Goal: Task Accomplishment & Management: Manage account settings

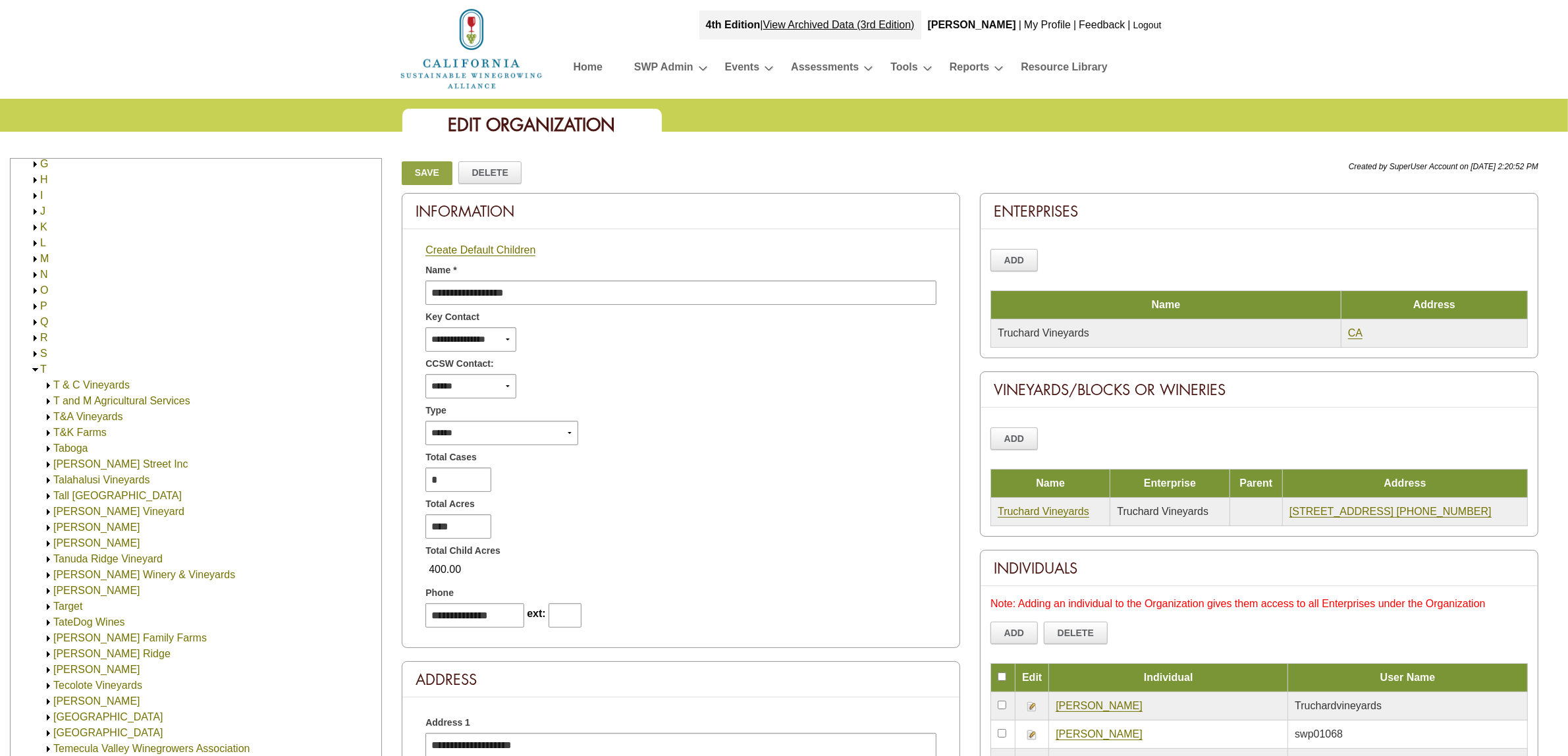
scroll to position [165, 0]
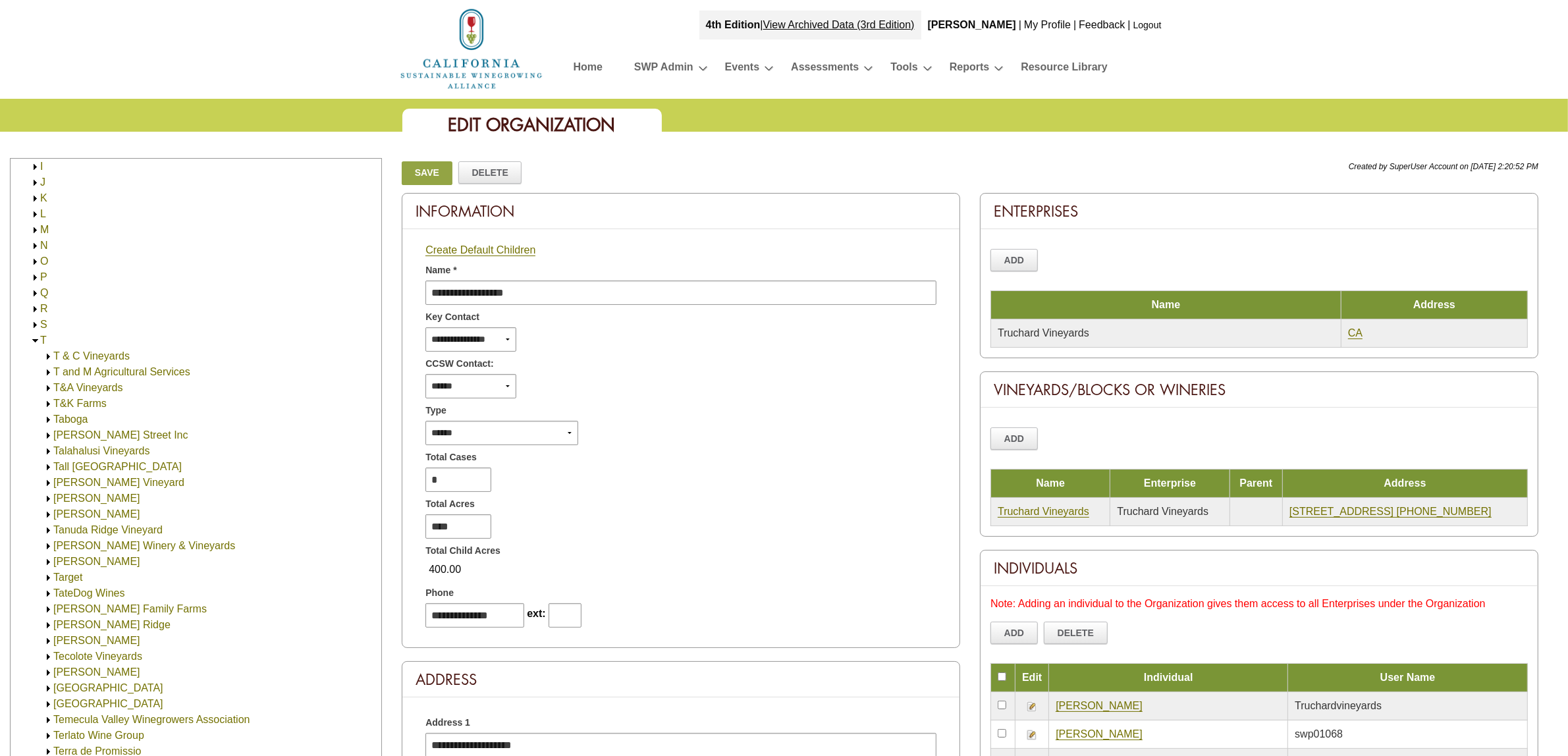
click at [34, 339] on img at bounding box center [36, 341] width 10 height 10
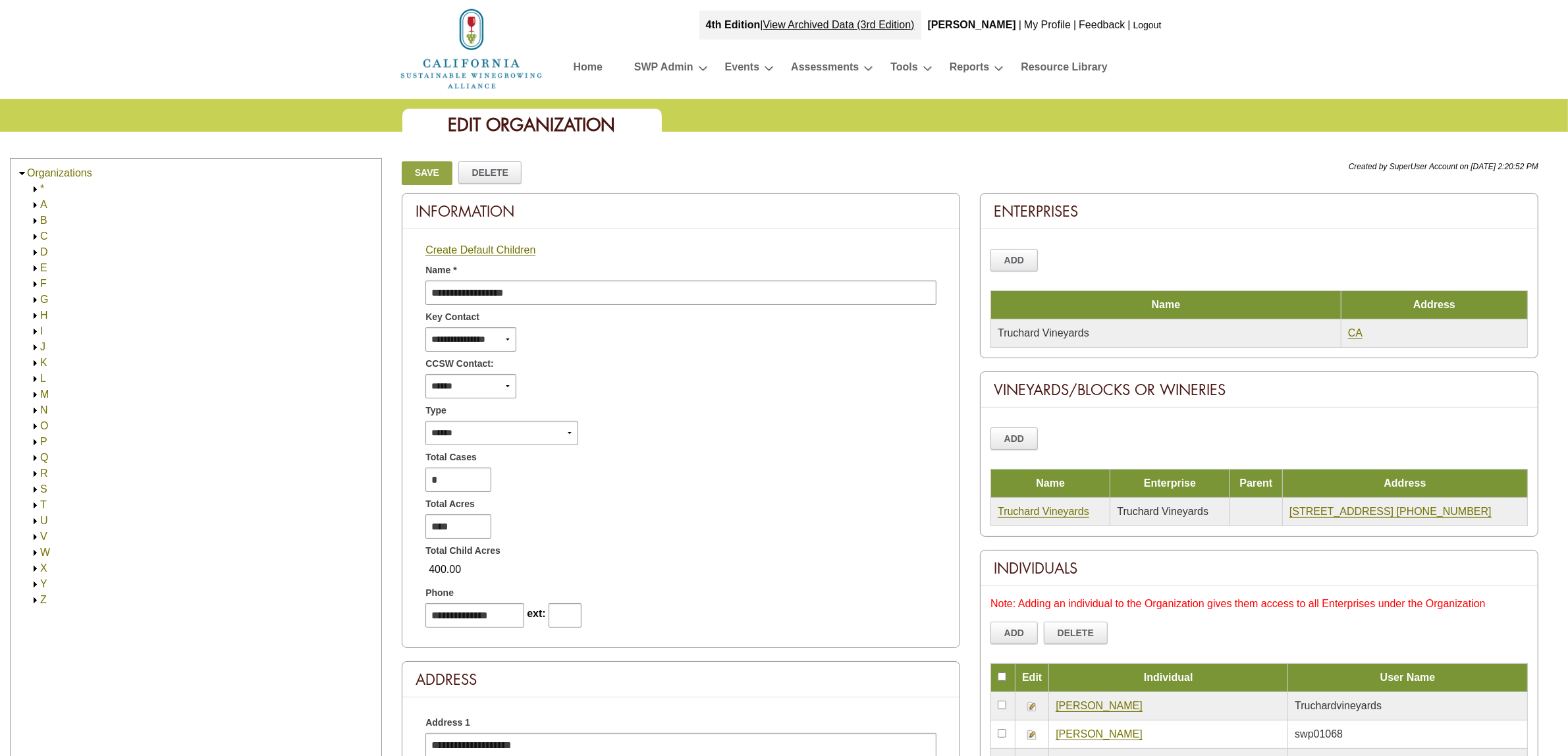
scroll to position [0, 0]
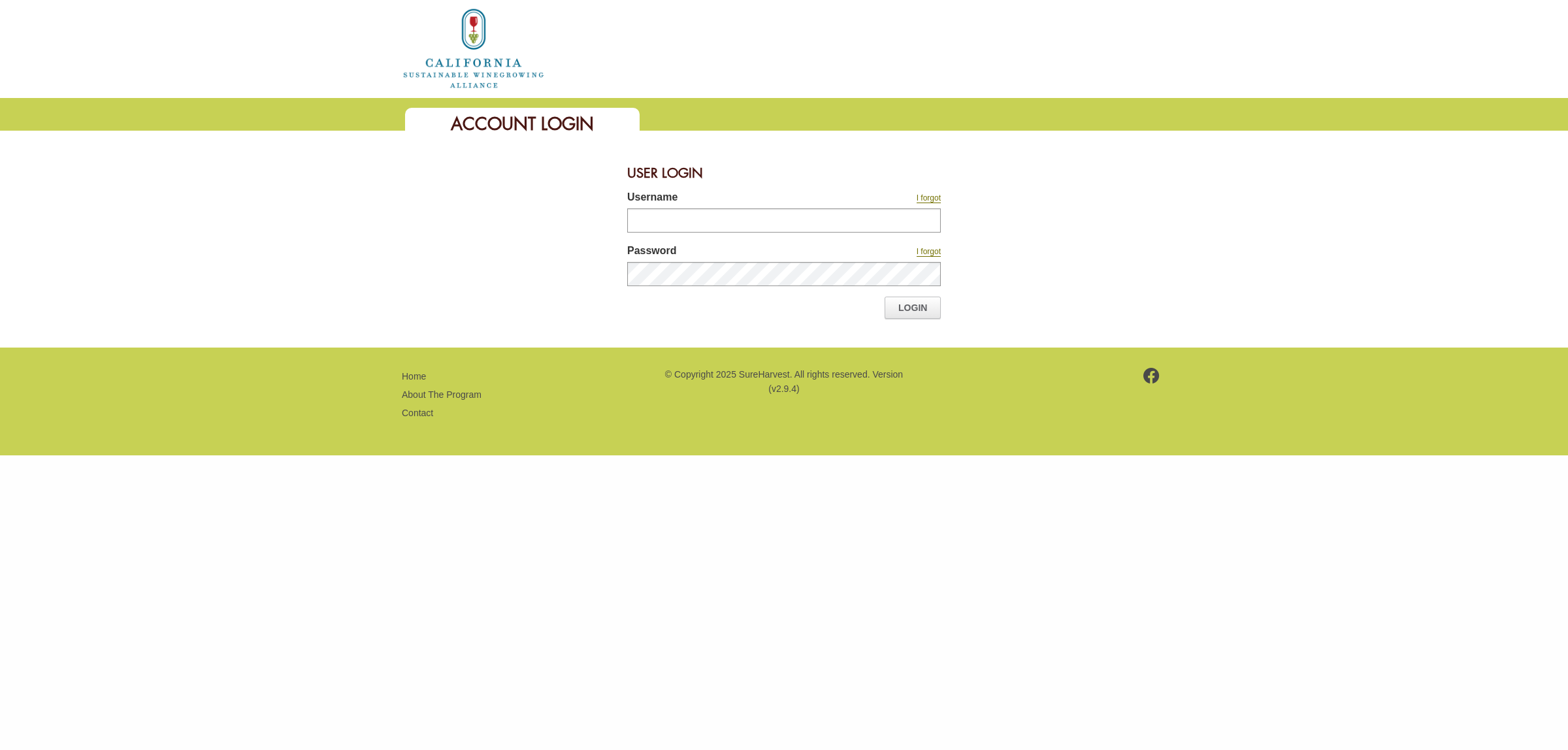
type input "*******"
click at [896, 305] on link "Login" at bounding box center [913, 308] width 56 height 22
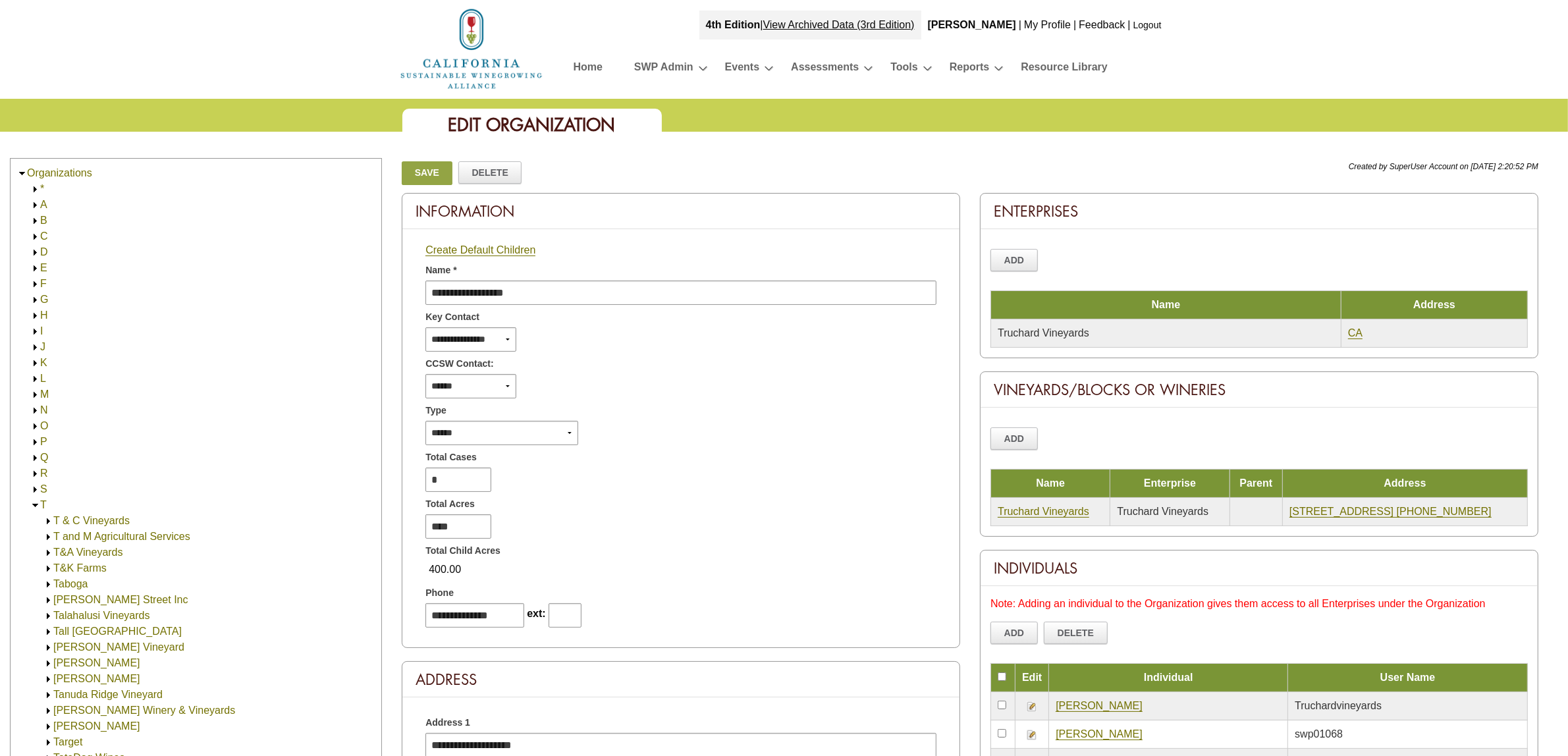
click at [36, 502] on img at bounding box center [36, 506] width 10 height 10
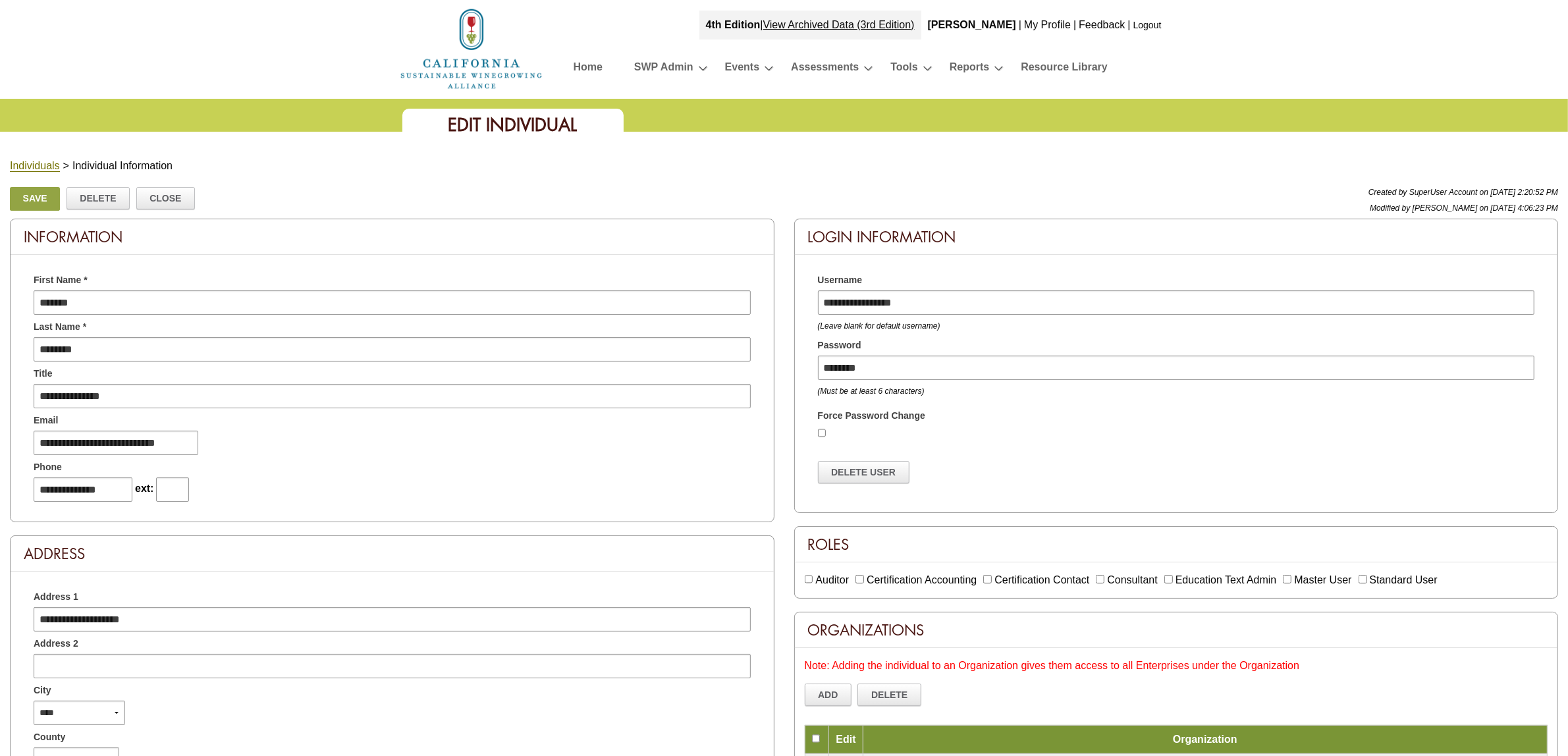
click at [186, 83] on div "4th Edition | View Archived Data (3rd Edition) Roy | My Profile | Feedback | Lo…" at bounding box center [784, 49] width 1568 height 99
